Goal: Check status: Check status

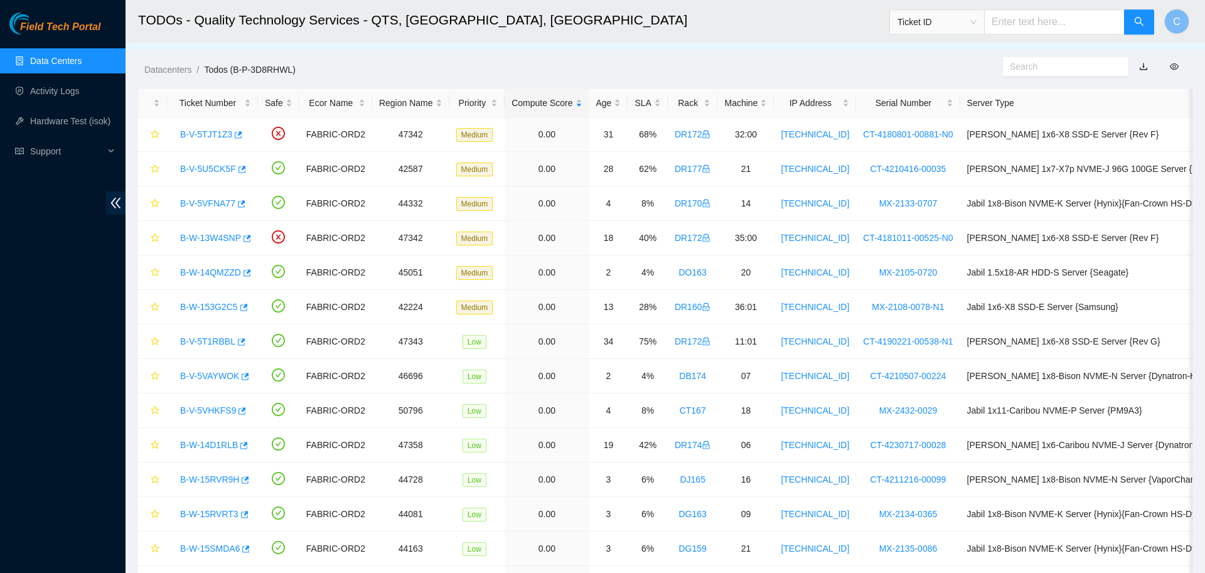
scroll to position [18, 0]
click at [975, 22] on span "Ticket ID" at bounding box center [937, 22] width 79 height 19
click at [936, 144] on div "Tracking Number" at bounding box center [945, 147] width 79 height 14
click at [1021, 21] on input "text" at bounding box center [1054, 21] width 141 height 25
type input "463470052066"
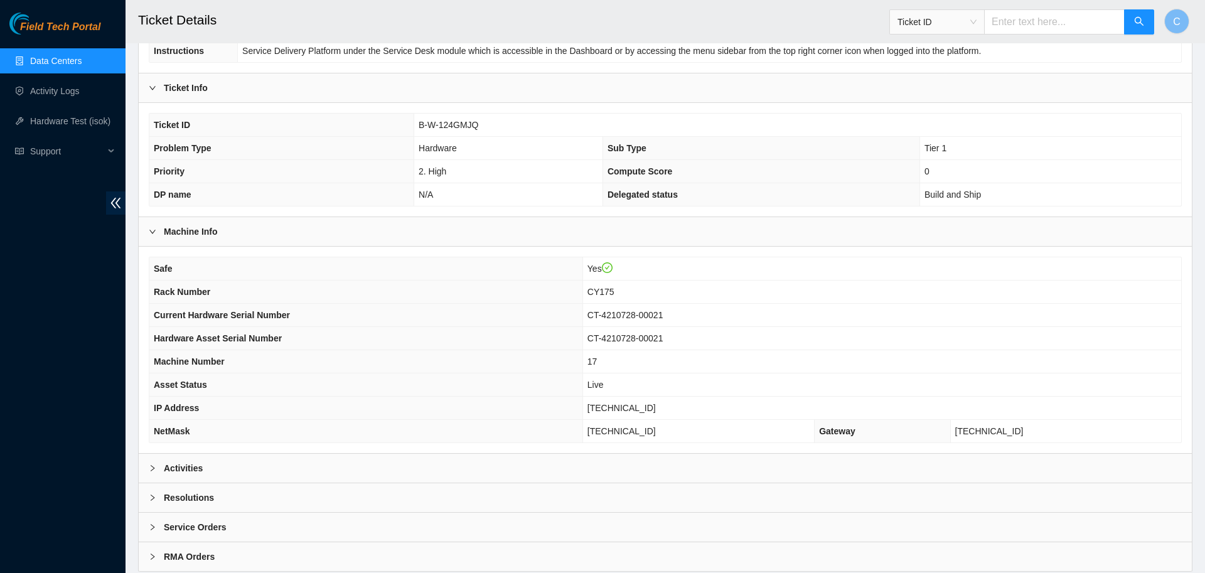
scroll to position [237, 0]
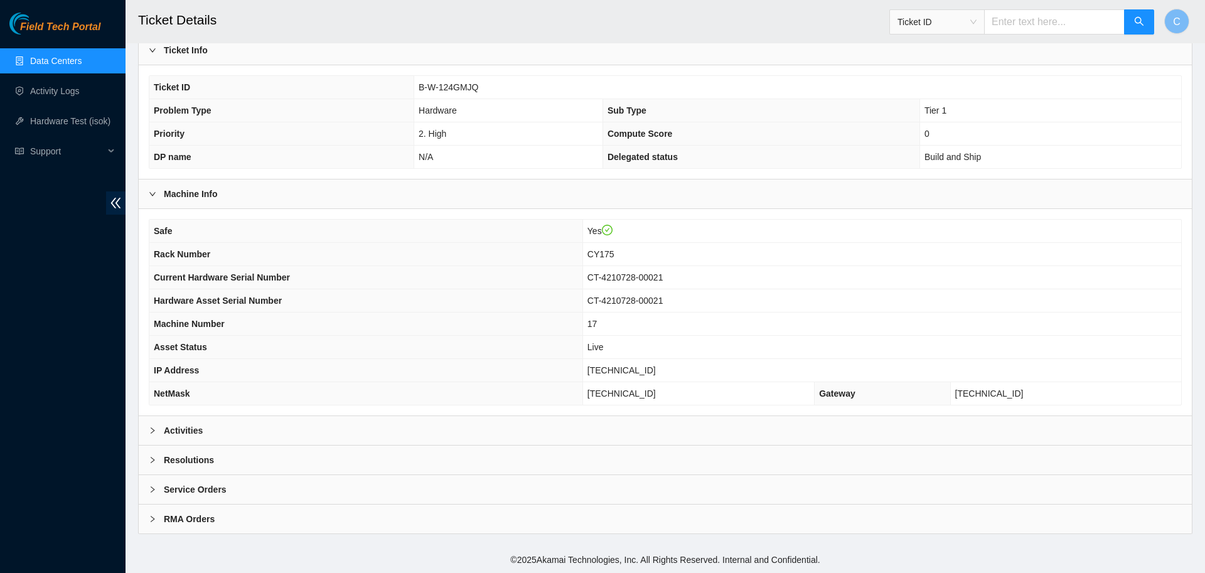
click at [282, 433] on div "Activities" at bounding box center [665, 430] width 1053 height 29
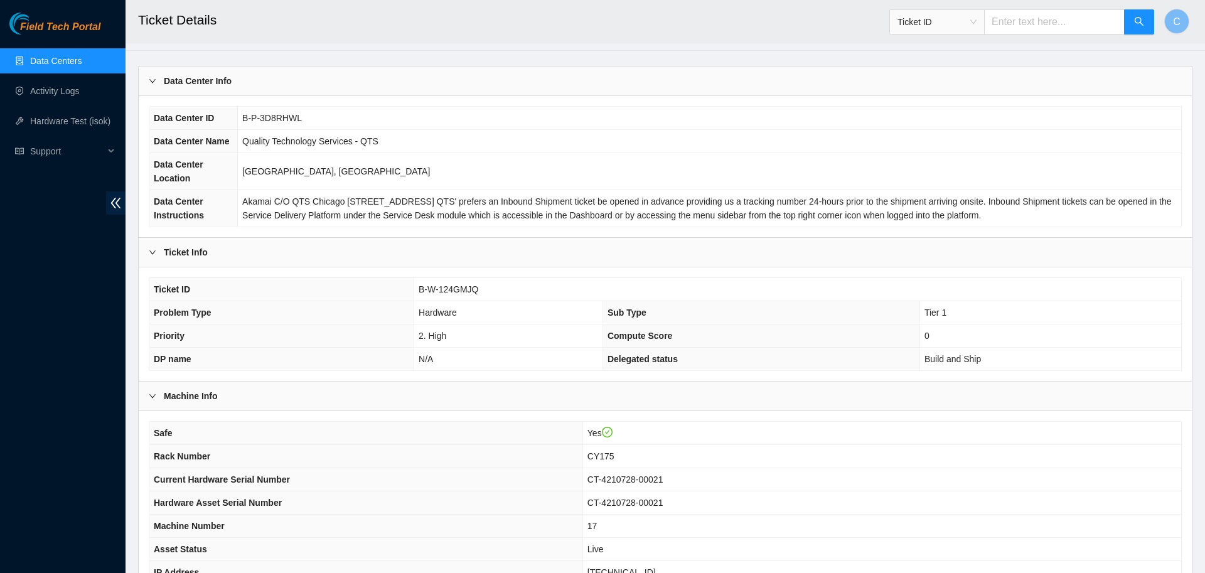
scroll to position [0, 0]
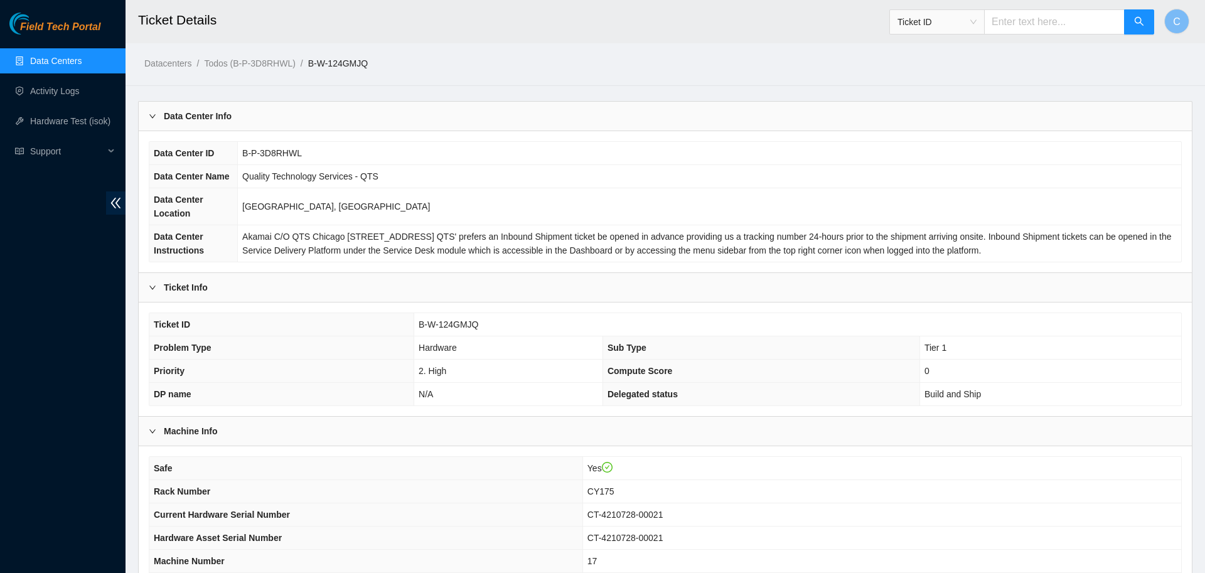
click at [75, 66] on link "Data Centers" at bounding box center [55, 61] width 51 height 10
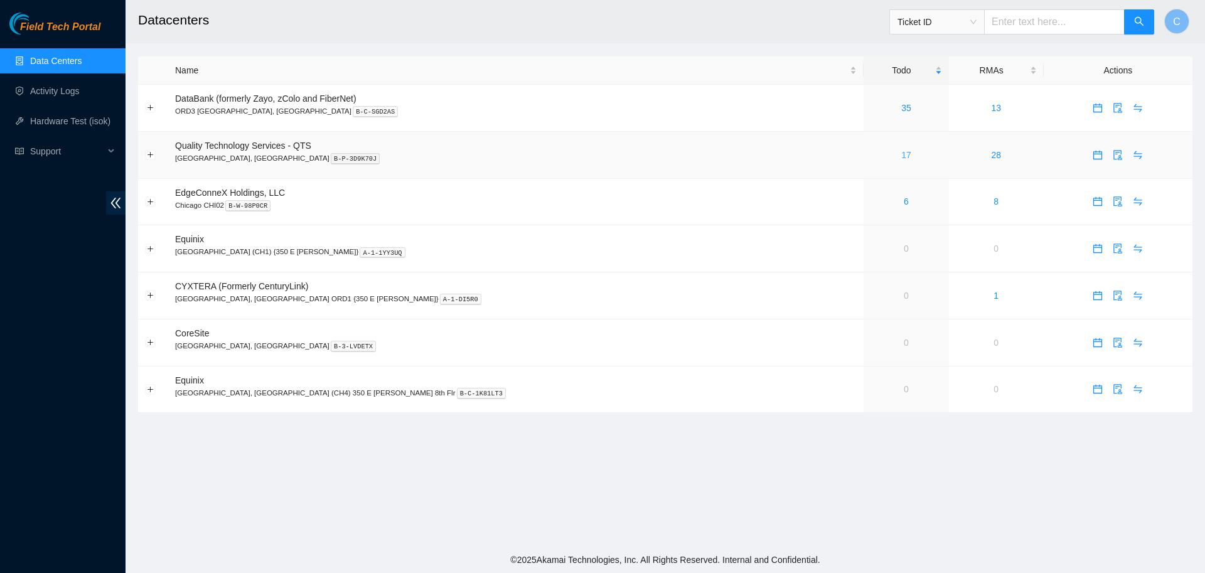
click at [901, 159] on link "17" at bounding box center [906, 155] width 10 height 10
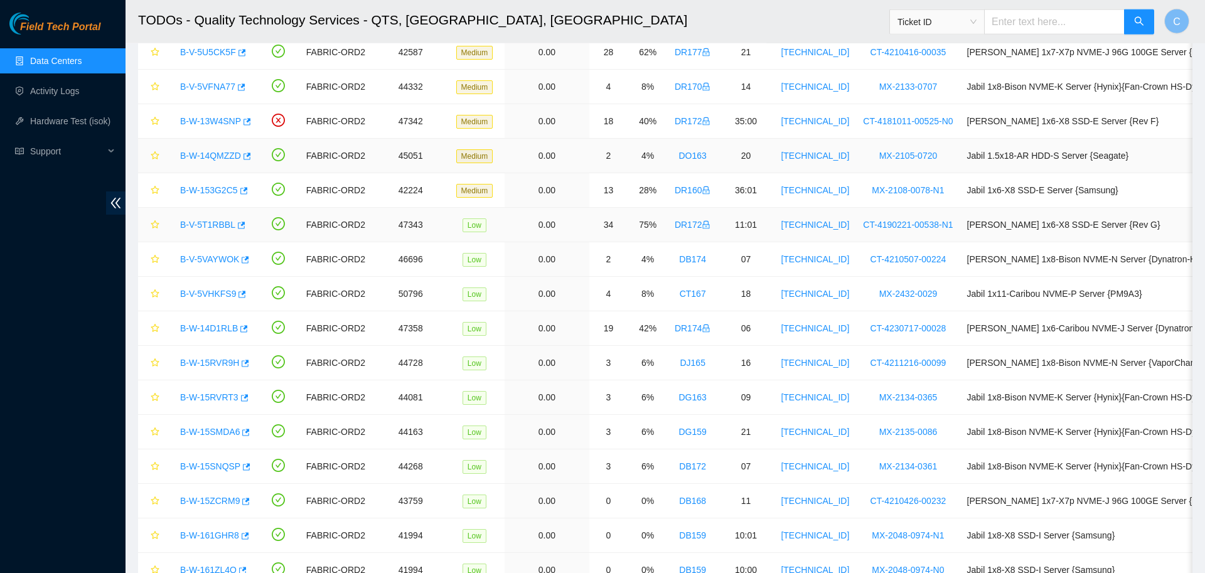
scroll to position [135, 0]
